Goal: Information Seeking & Learning: Stay updated

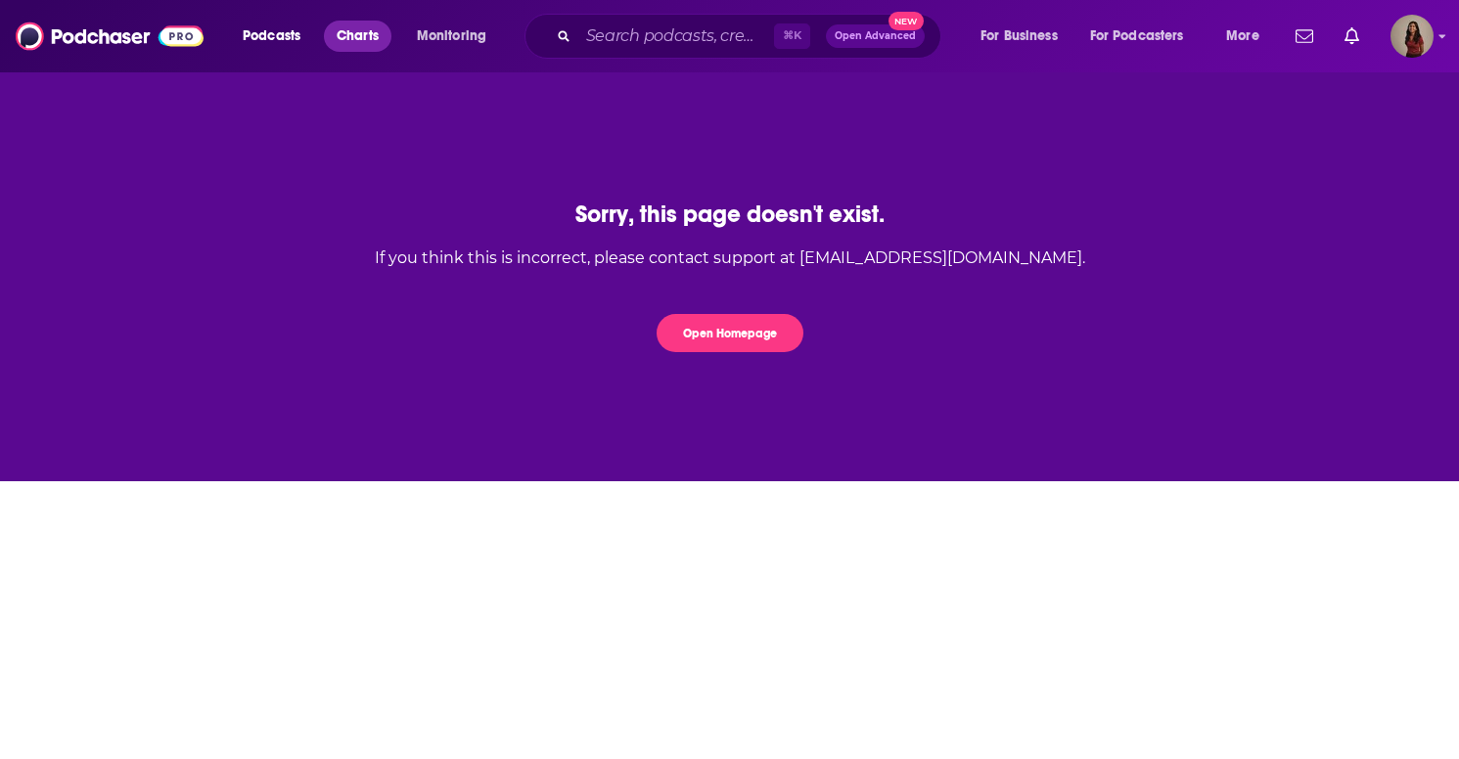
click at [369, 38] on span "Charts" at bounding box center [358, 36] width 42 height 27
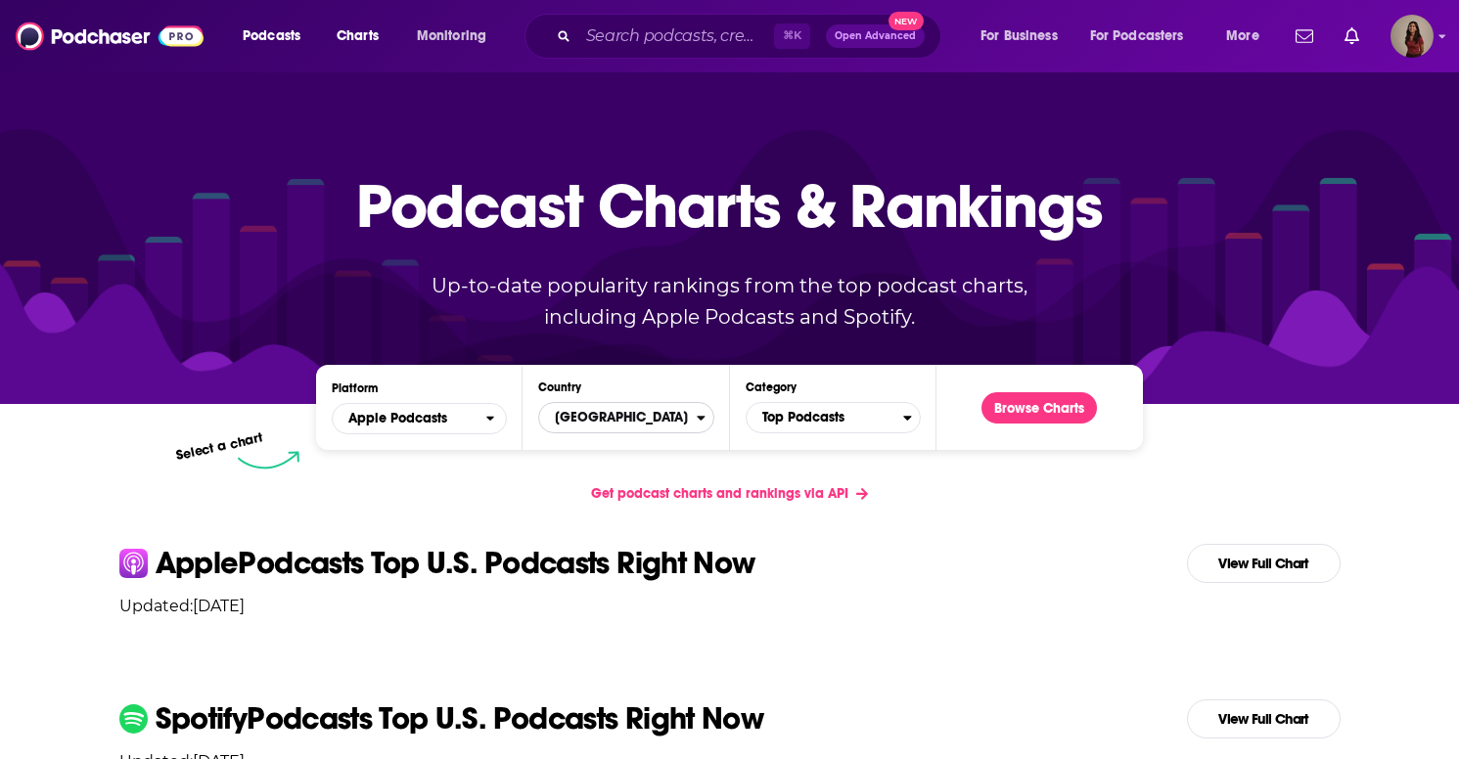
click at [559, 412] on span "United States" at bounding box center [617, 417] width 157 height 33
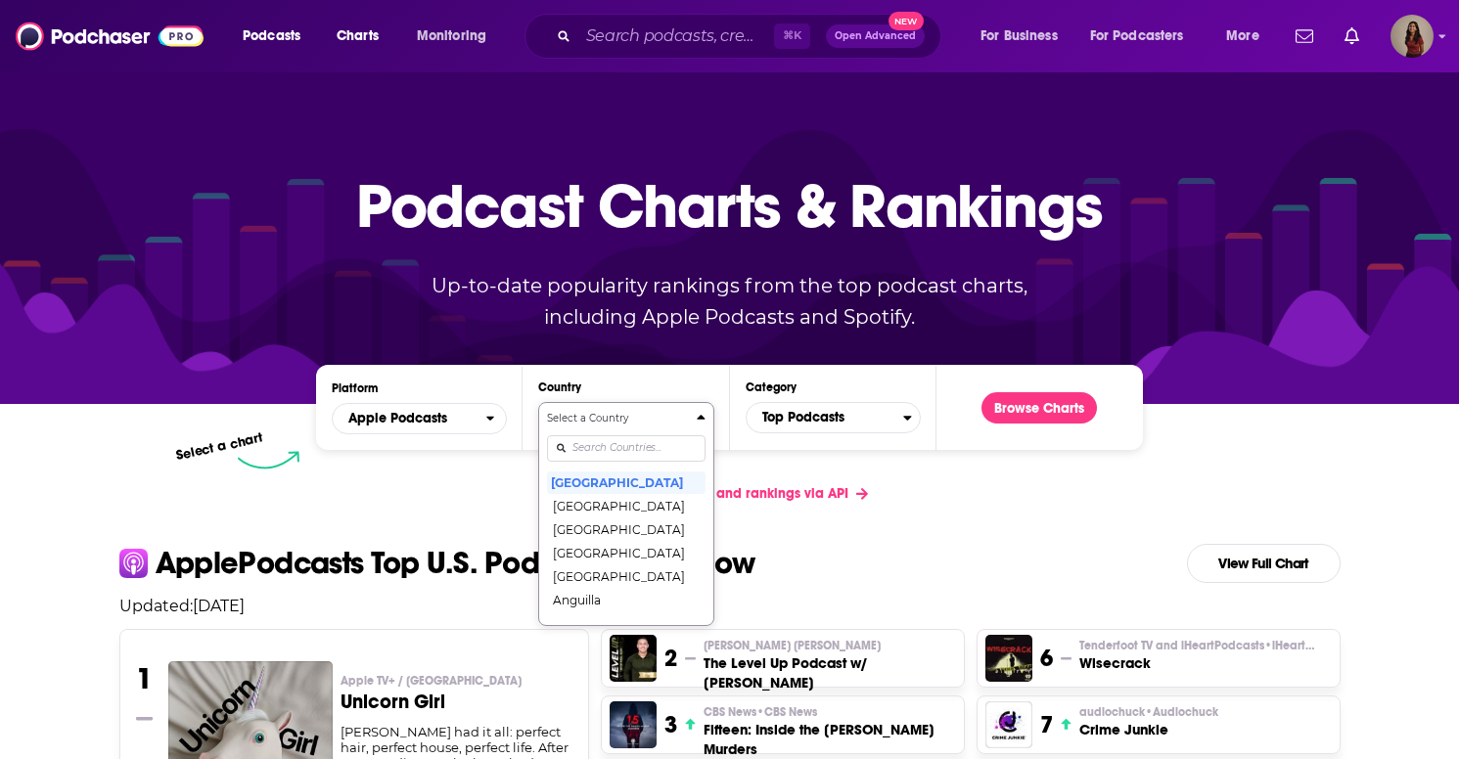
click at [604, 452] on input "Countries" at bounding box center [626, 449] width 158 height 26
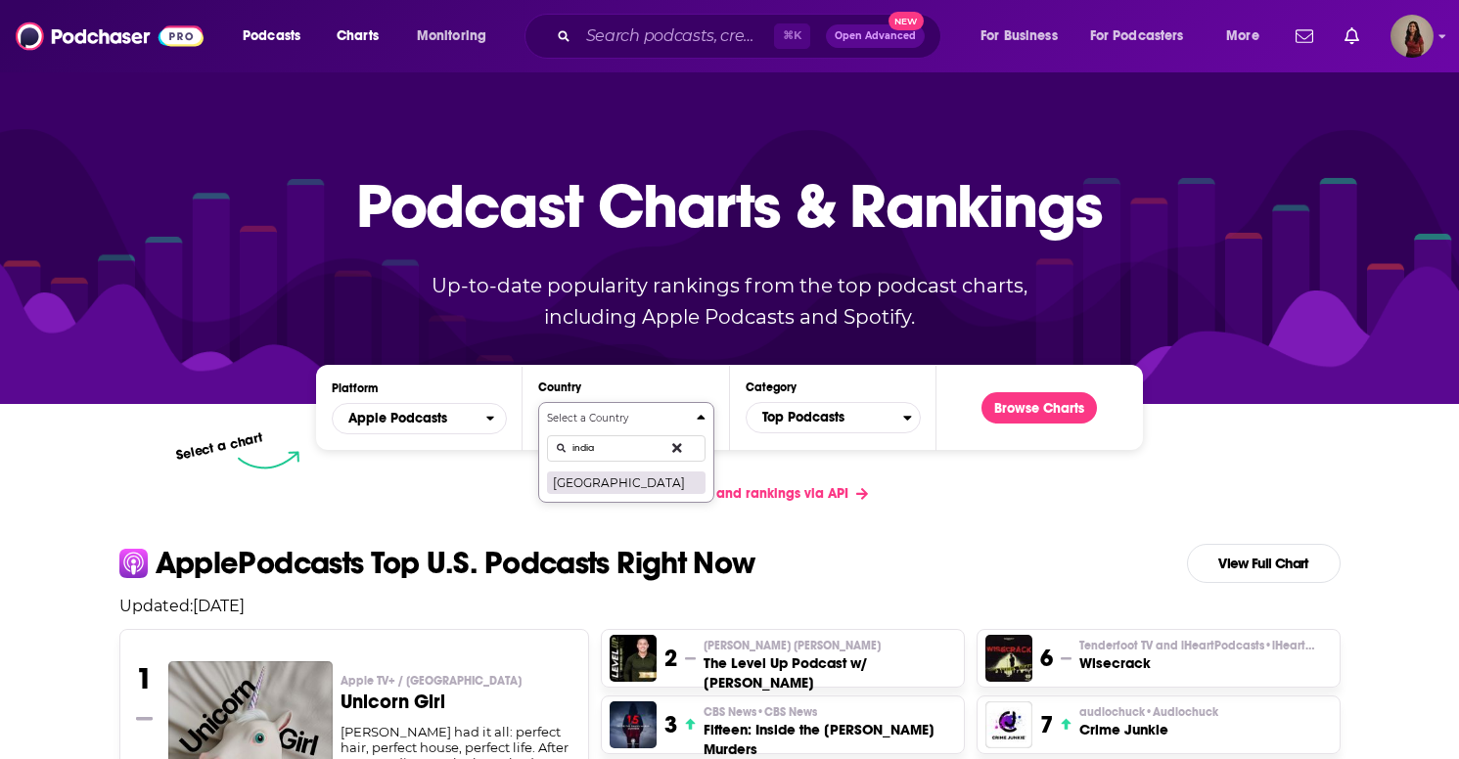
type input "india"
click at [621, 480] on button "[GEOGRAPHIC_DATA]" at bounding box center [626, 482] width 158 height 23
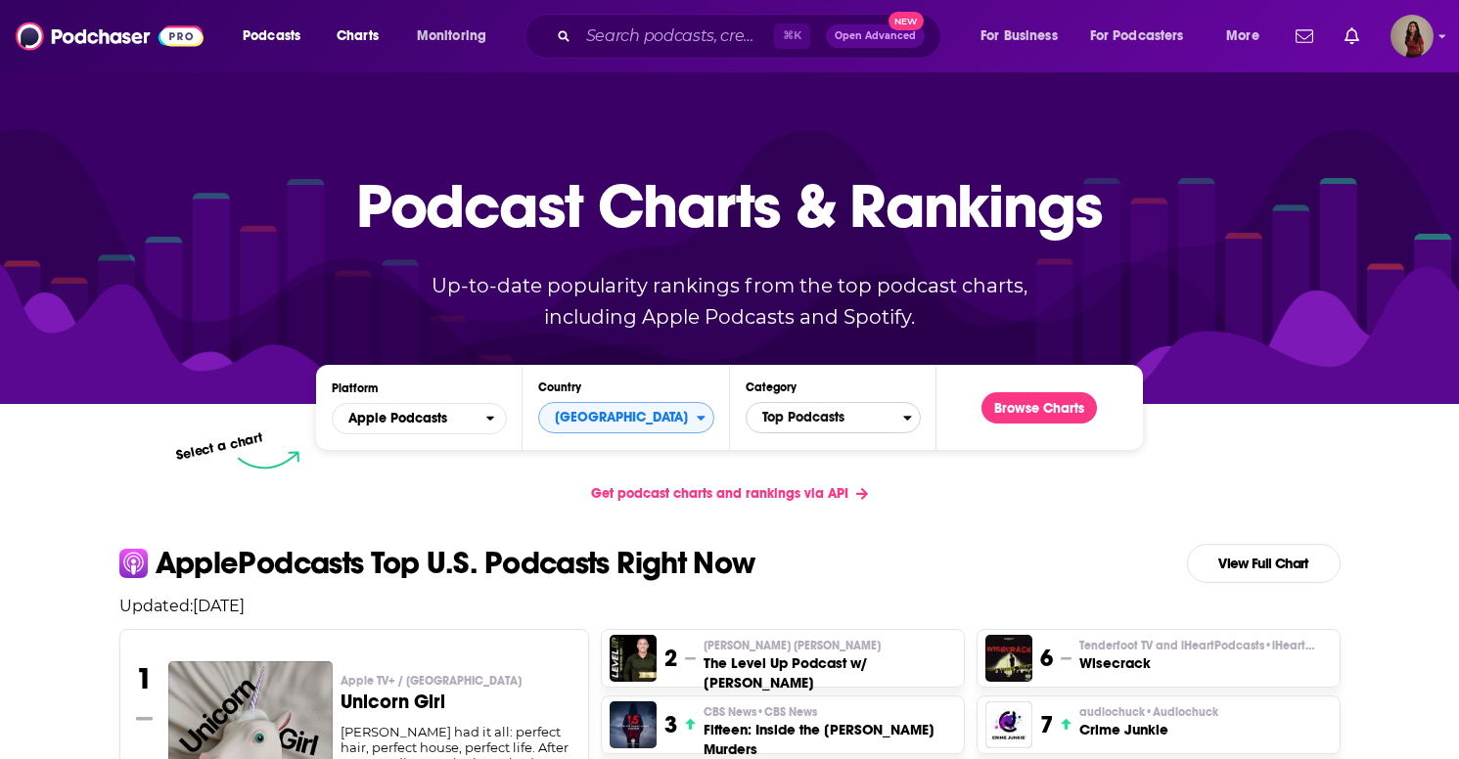
click at [801, 425] on span "Top Podcasts" at bounding box center [825, 417] width 157 height 33
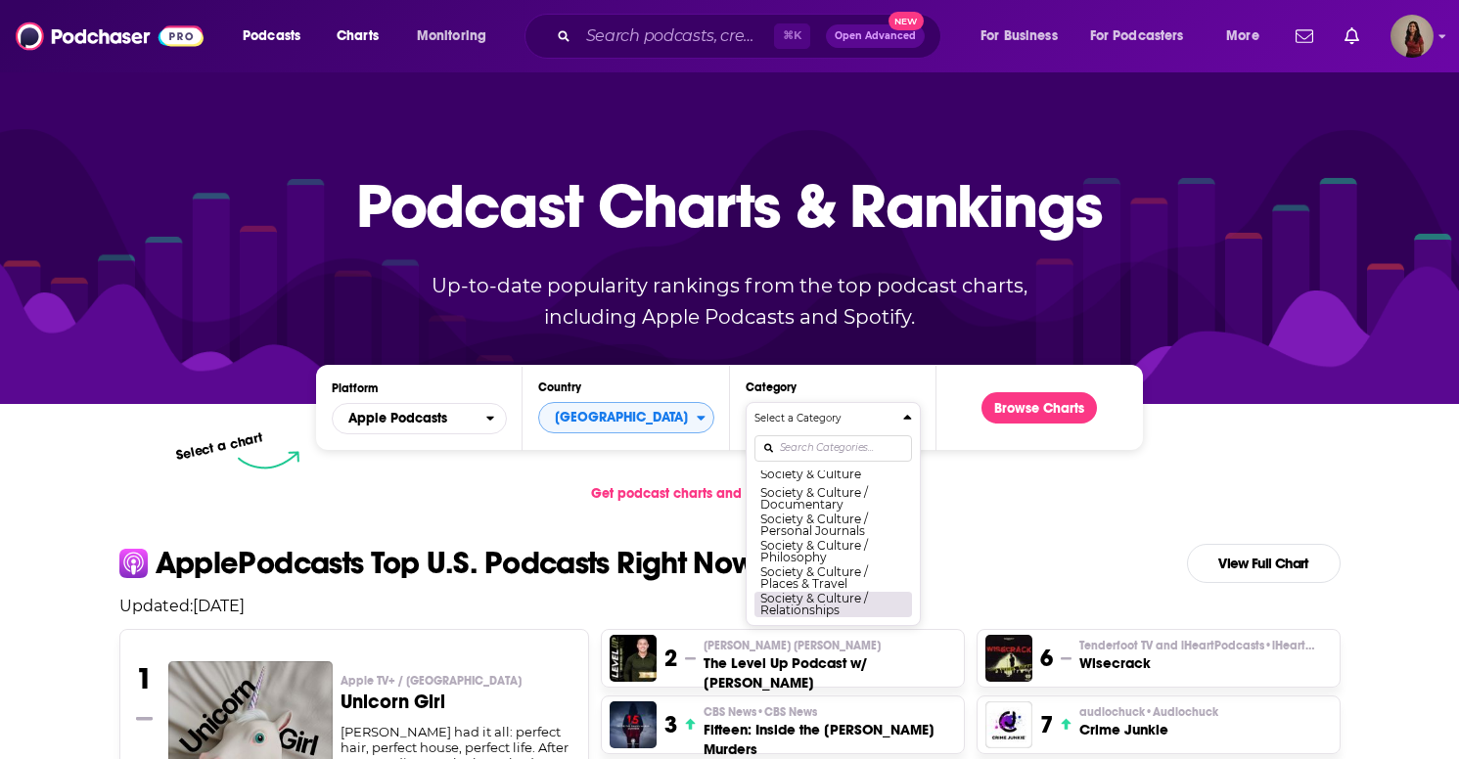
scroll to position [1974, 0]
click at [821, 493] on button "Society & Culture" at bounding box center [834, 487] width 158 height 23
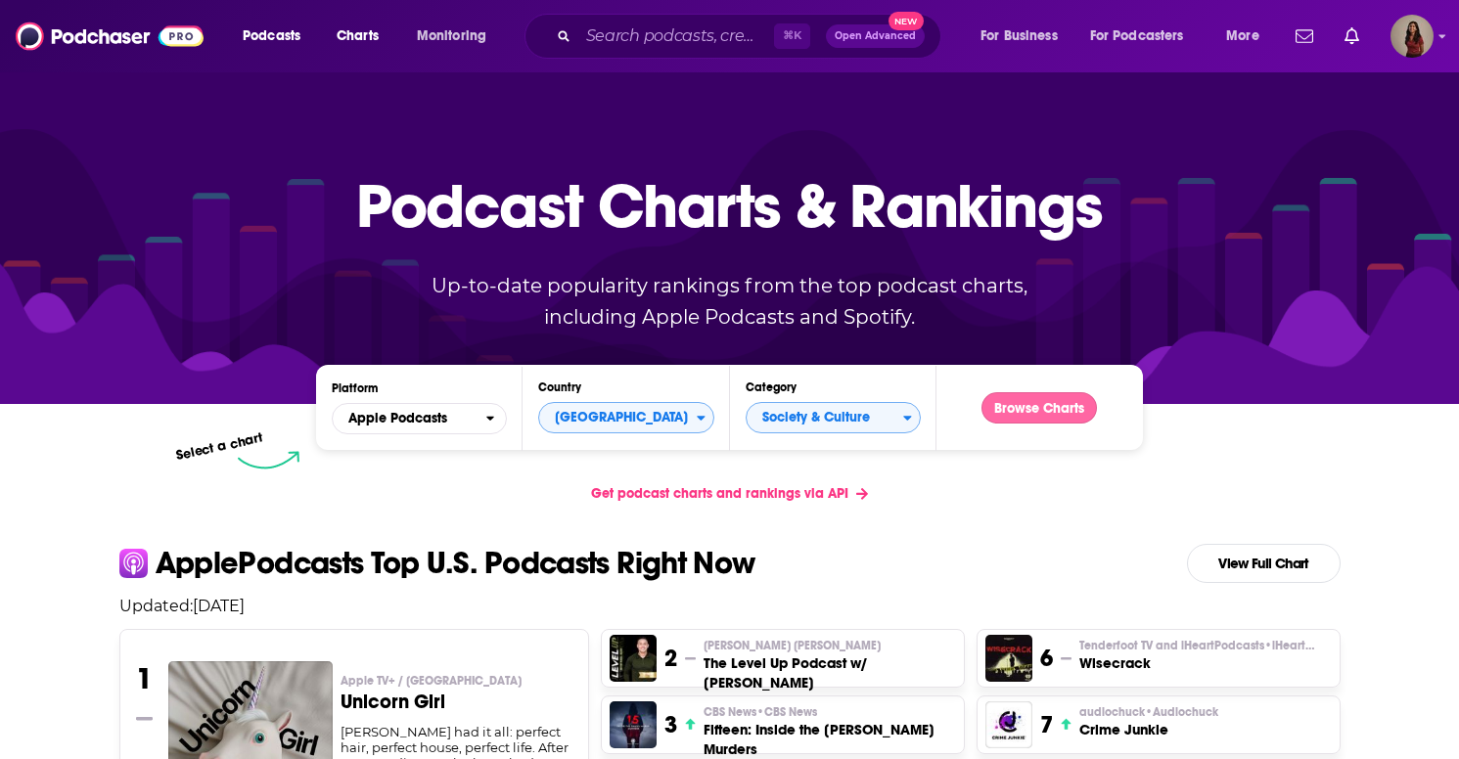
click at [1031, 415] on button "Browse Charts" at bounding box center [1039, 407] width 115 height 31
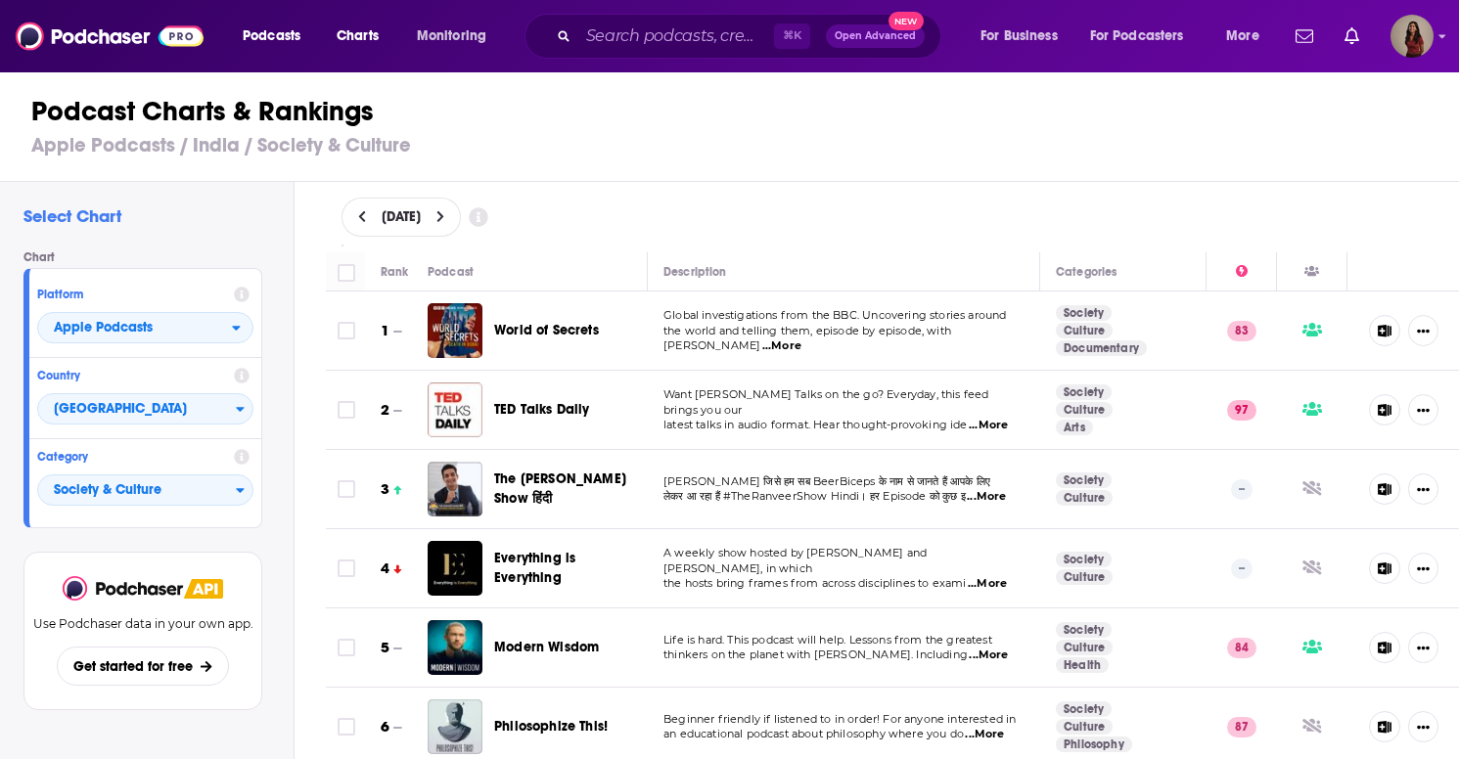
click at [802, 340] on span "...More" at bounding box center [781, 347] width 39 height 16
click at [889, 231] on div "[DATE]" at bounding box center [893, 217] width 1103 height 39
